Goal: Information Seeking & Learning: Learn about a topic

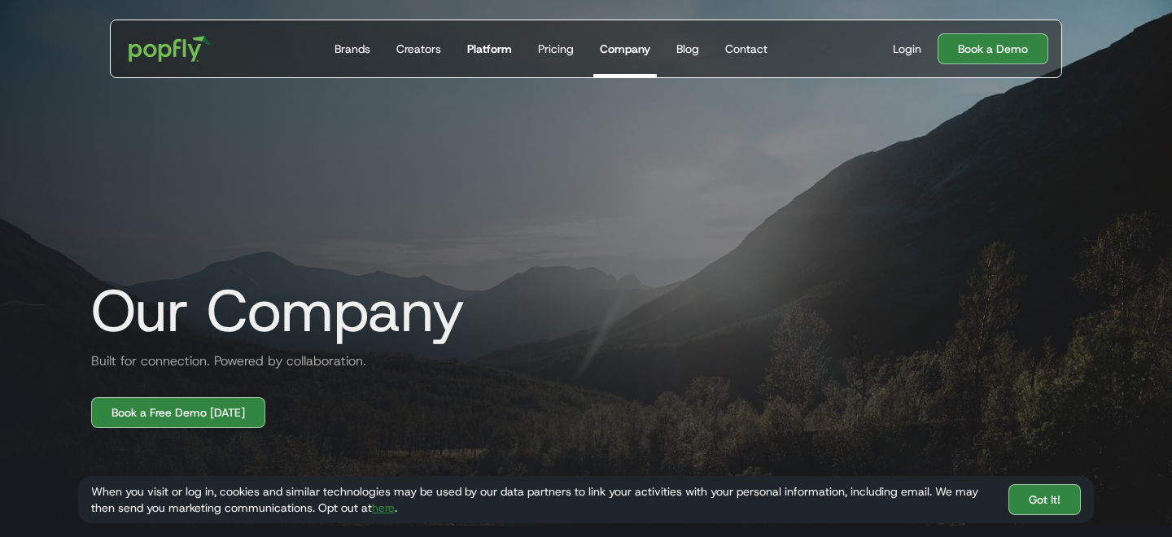
click at [507, 56] on div "Platform" at bounding box center [489, 49] width 45 height 16
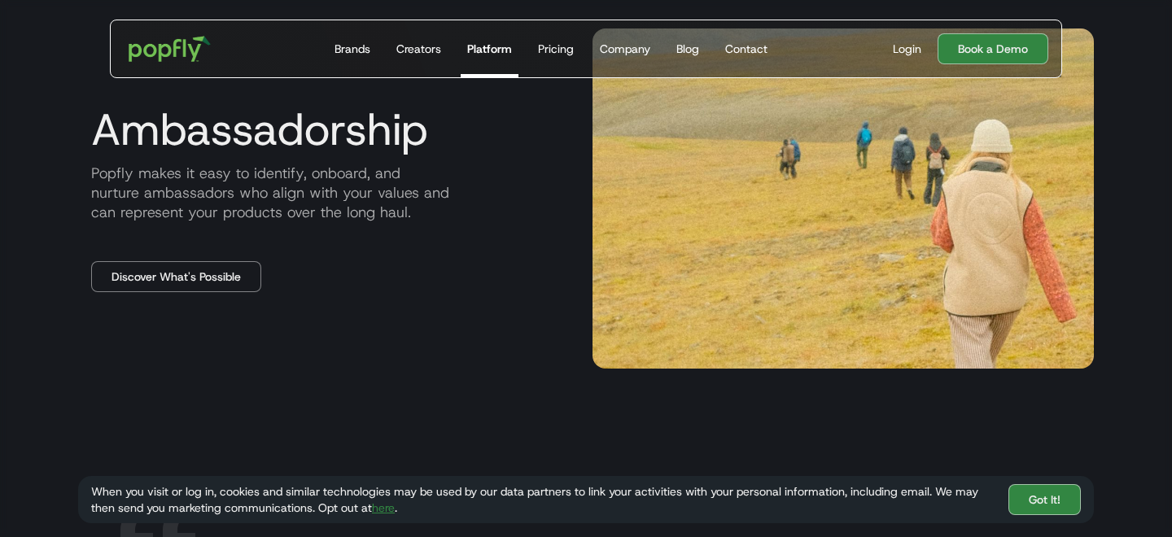
scroll to position [2185, 0]
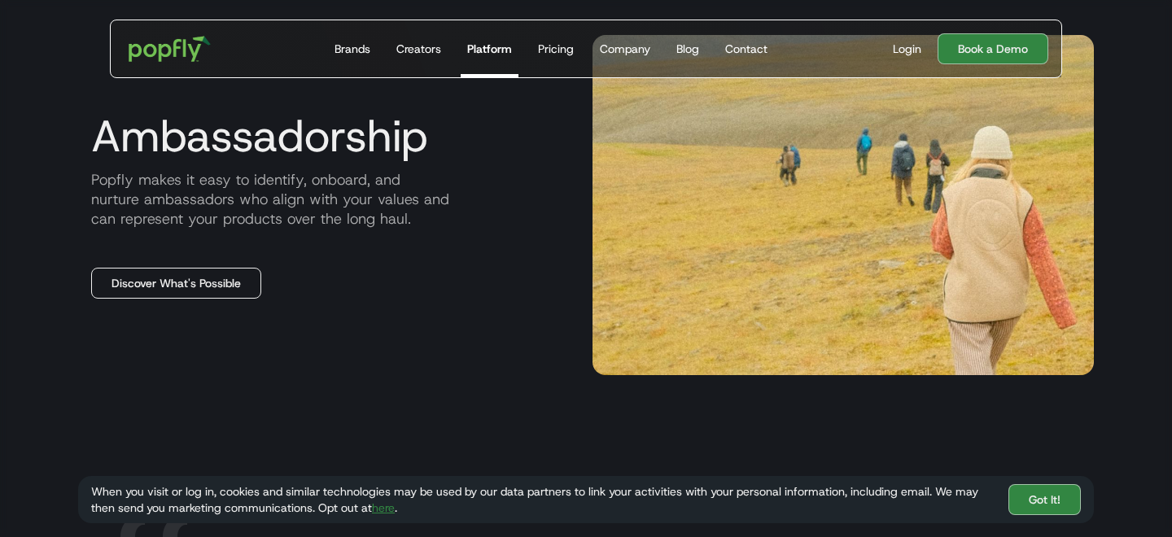
click at [240, 278] on link "Discover What's Possible" at bounding box center [176, 283] width 170 height 31
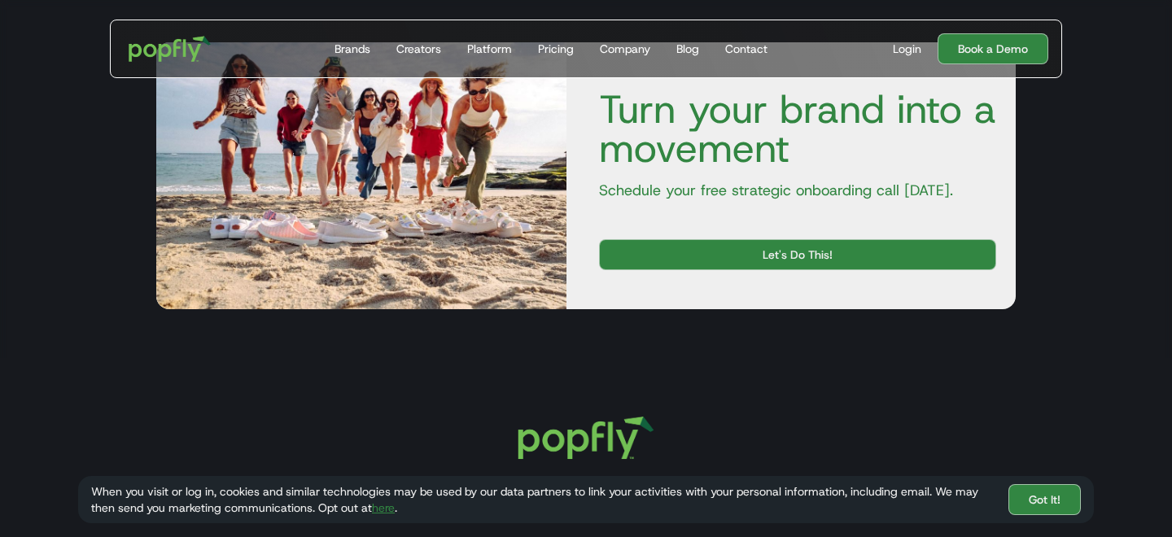
scroll to position [2246, 0]
